Goal: Task Accomplishment & Management: Manage account settings

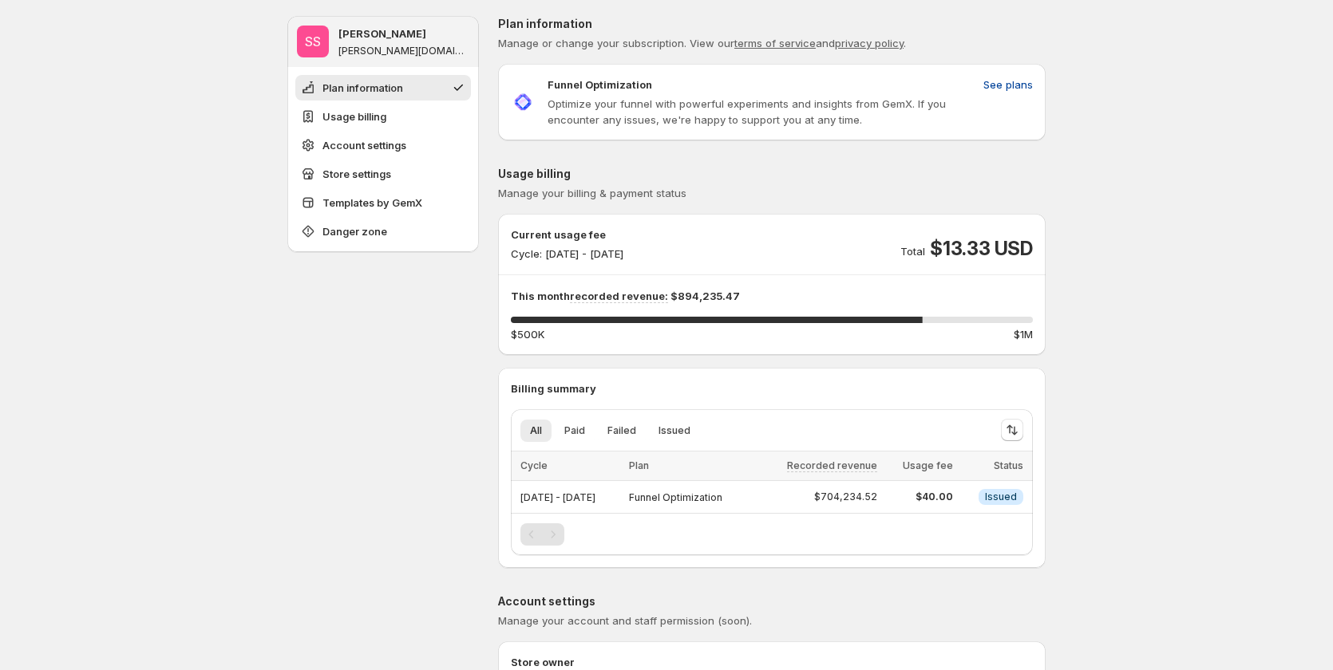
click at [1002, 81] on span "See plans" at bounding box center [1007, 85] width 49 height 16
drag, startPoint x: 946, startPoint y: 251, endPoint x: 993, endPoint y: 249, distance: 47.1
click at [993, 249] on span "$13.33 USD" at bounding box center [981, 249] width 103 height 26
drag, startPoint x: 937, startPoint y: 500, endPoint x: 966, endPoint y: 500, distance: 29.5
click at [958, 500] on td "$40.00" at bounding box center [920, 497] width 76 height 33
